Goal: Information Seeking & Learning: Learn about a topic

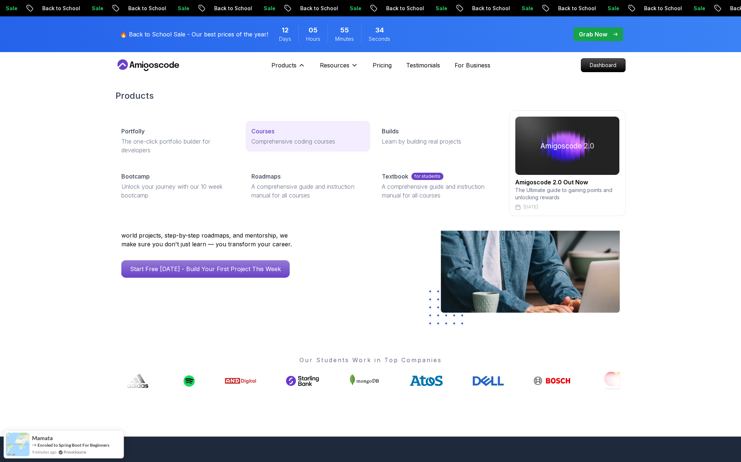
click at [262, 125] on link "Courses Comprehensive coding courses" at bounding box center [308, 136] width 124 height 31
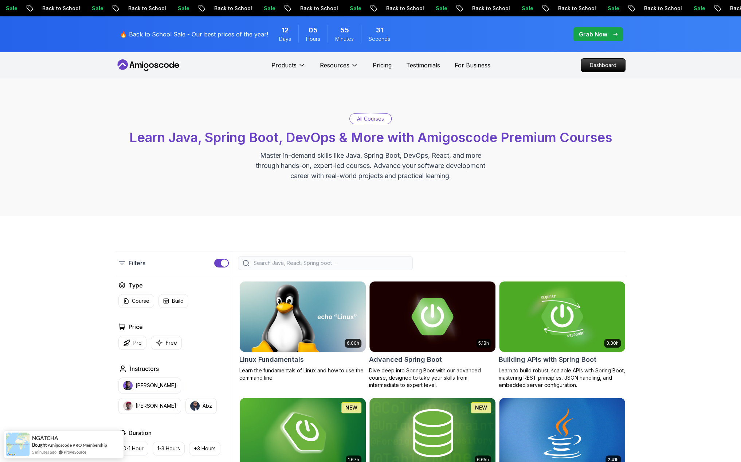
click at [288, 262] on input "search" at bounding box center [330, 262] width 156 height 7
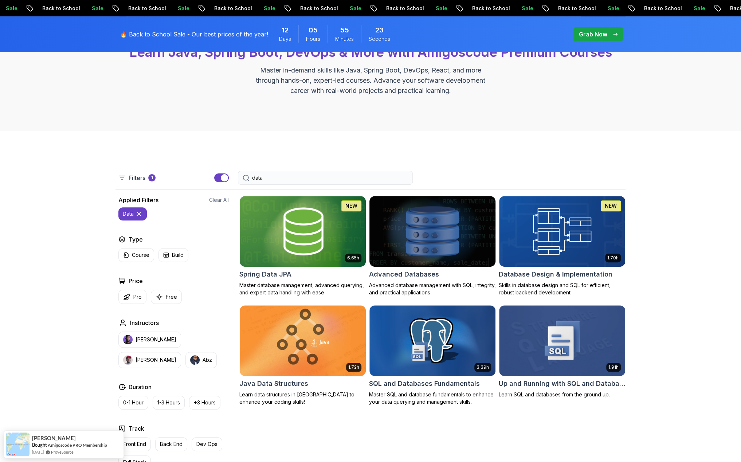
scroll to position [89, 0]
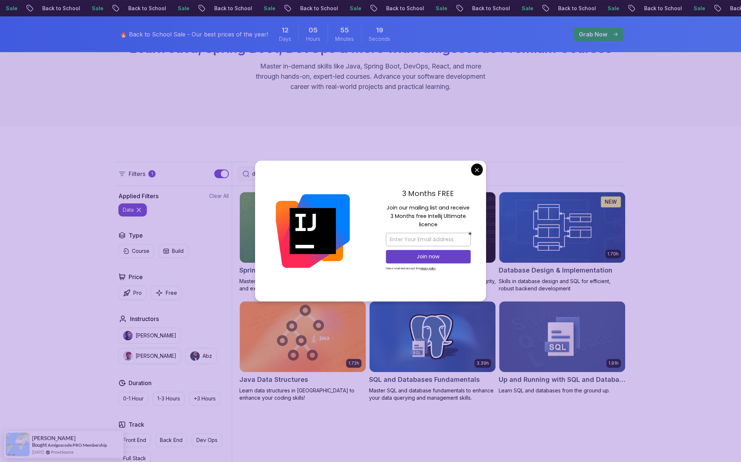
type input "data"
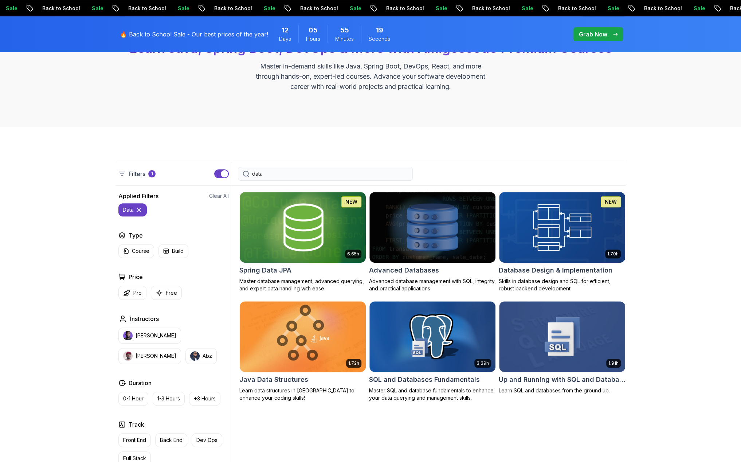
click at [460, 250] on img at bounding box center [432, 227] width 132 height 74
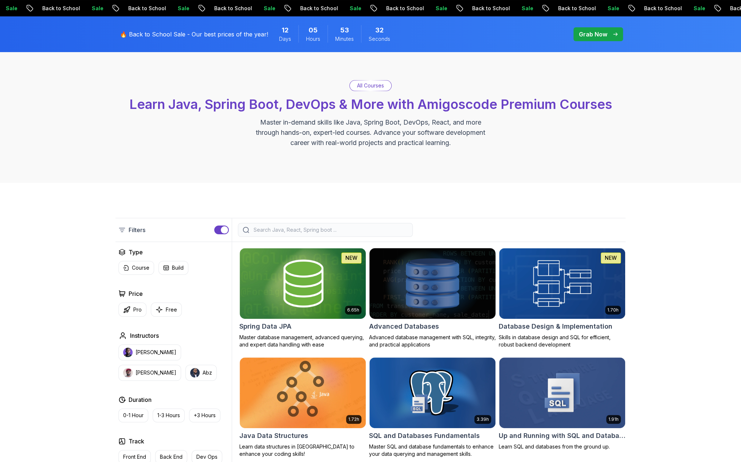
scroll to position [89, 0]
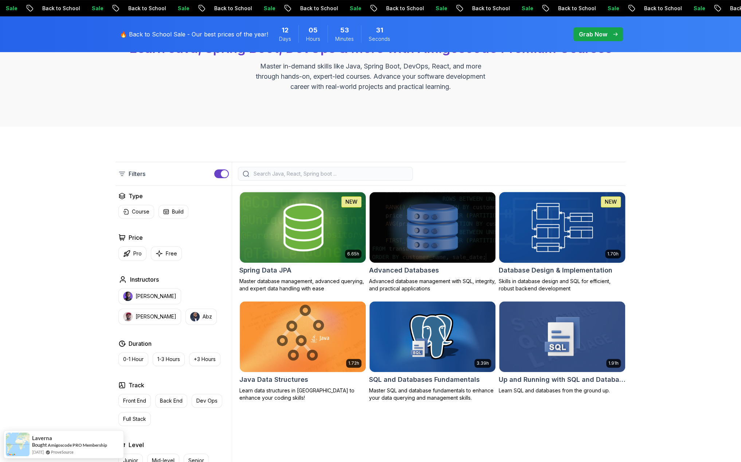
click at [535, 243] on img at bounding box center [562, 227] width 132 height 74
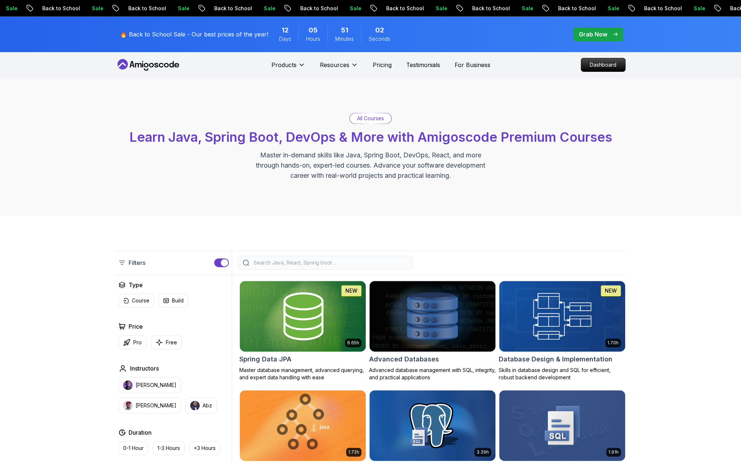
scroll to position [89, 0]
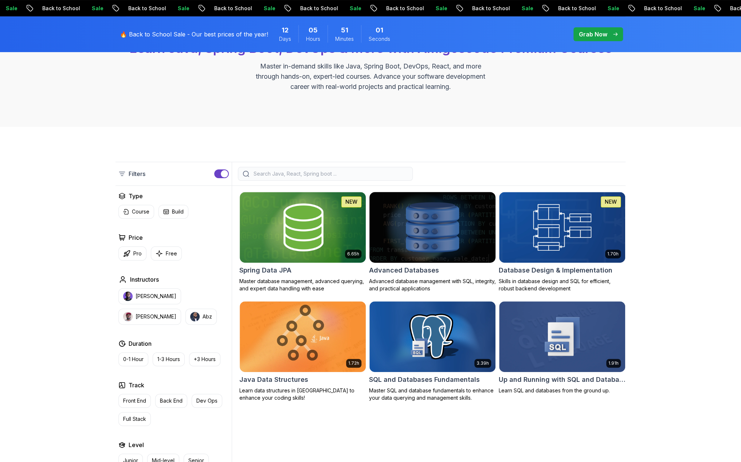
click at [426, 236] on img at bounding box center [432, 227] width 132 height 74
